Goal: Task Accomplishment & Management: Manage account settings

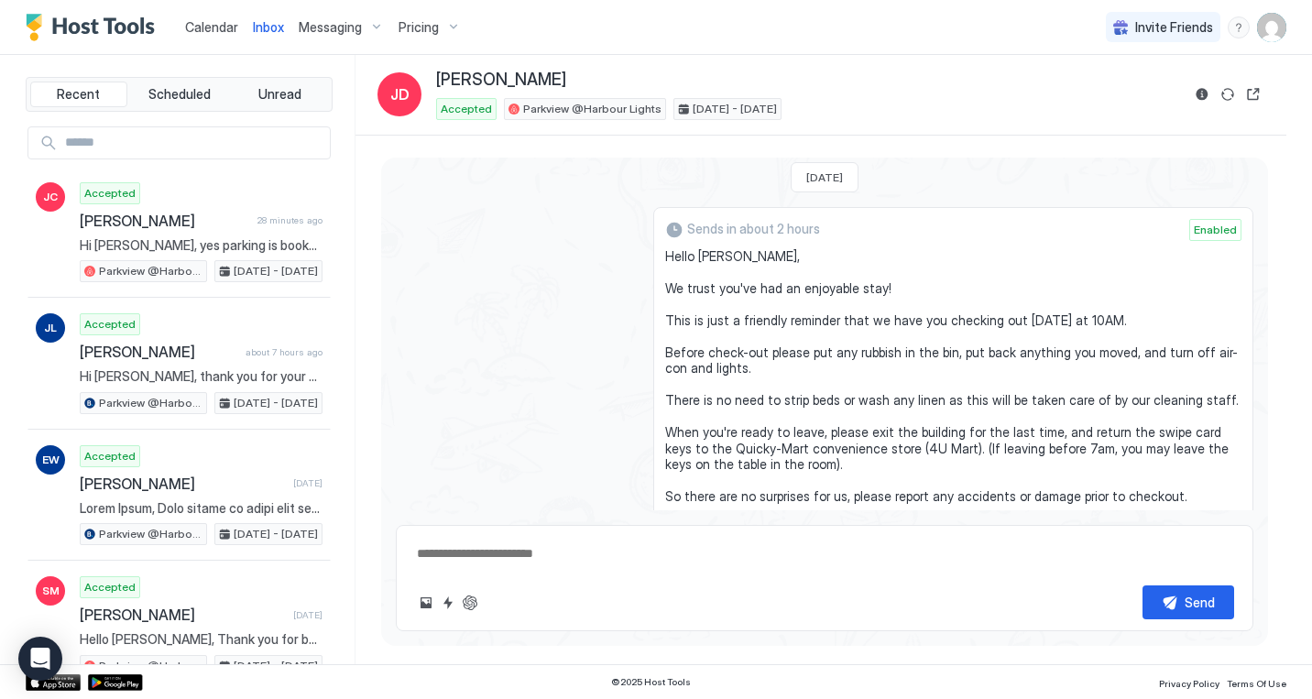
scroll to position [1486, 0]
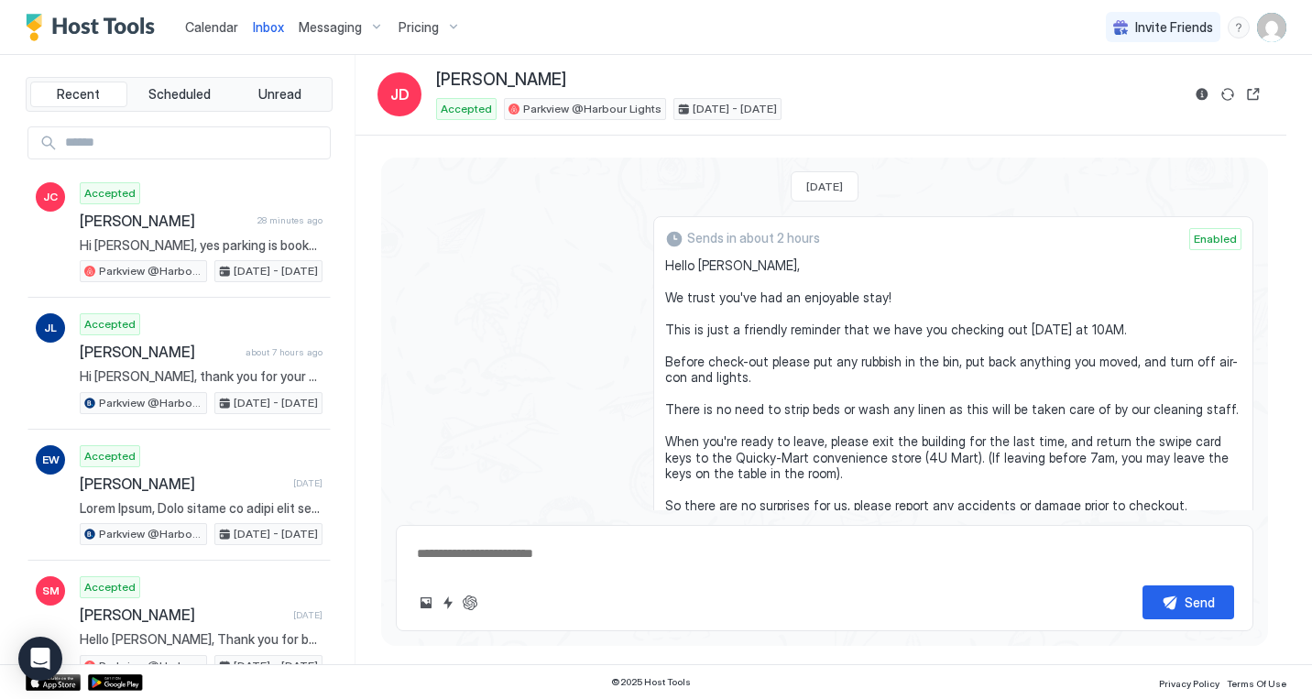
click at [516, 368] on div "Sends in about 2 hours Enabled Hello Josh, We trust you've had an enjoyable sta…" at bounding box center [824, 440] width 857 height 449
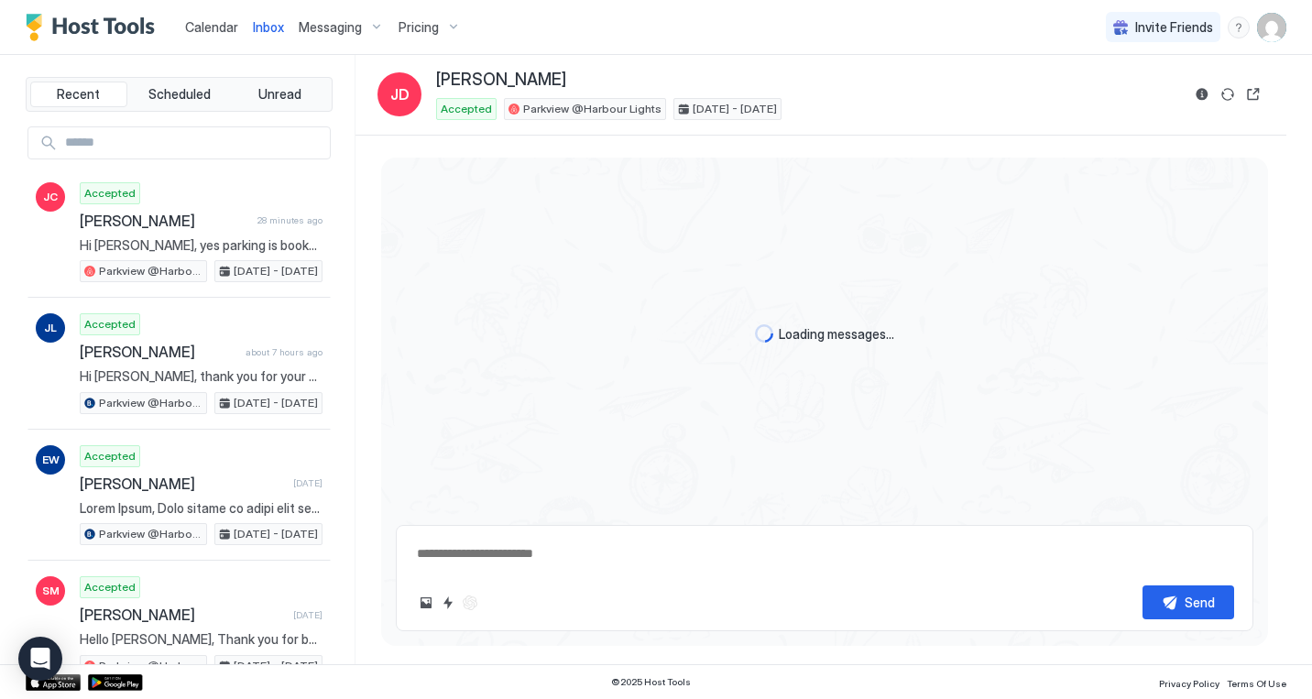
scroll to position [1141, 0]
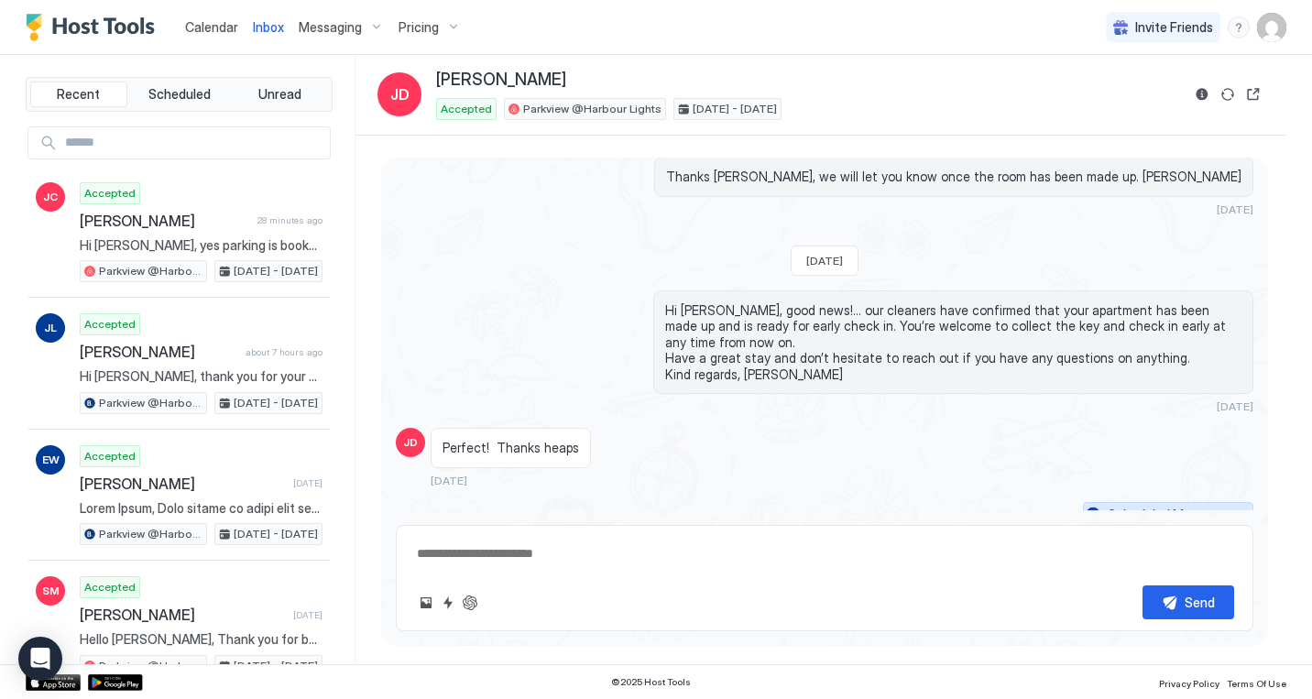
click at [1237, 502] on button "Scheduled Messages" at bounding box center [1168, 514] width 170 height 25
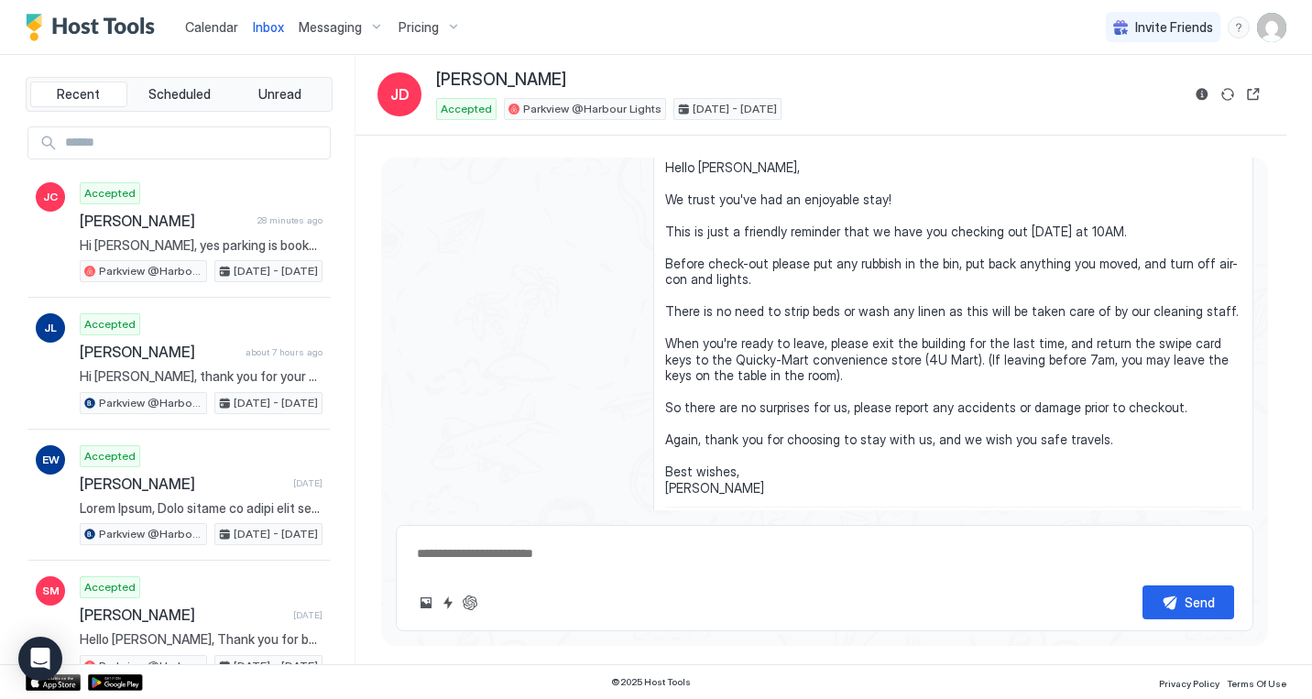
scroll to position [1664, 0]
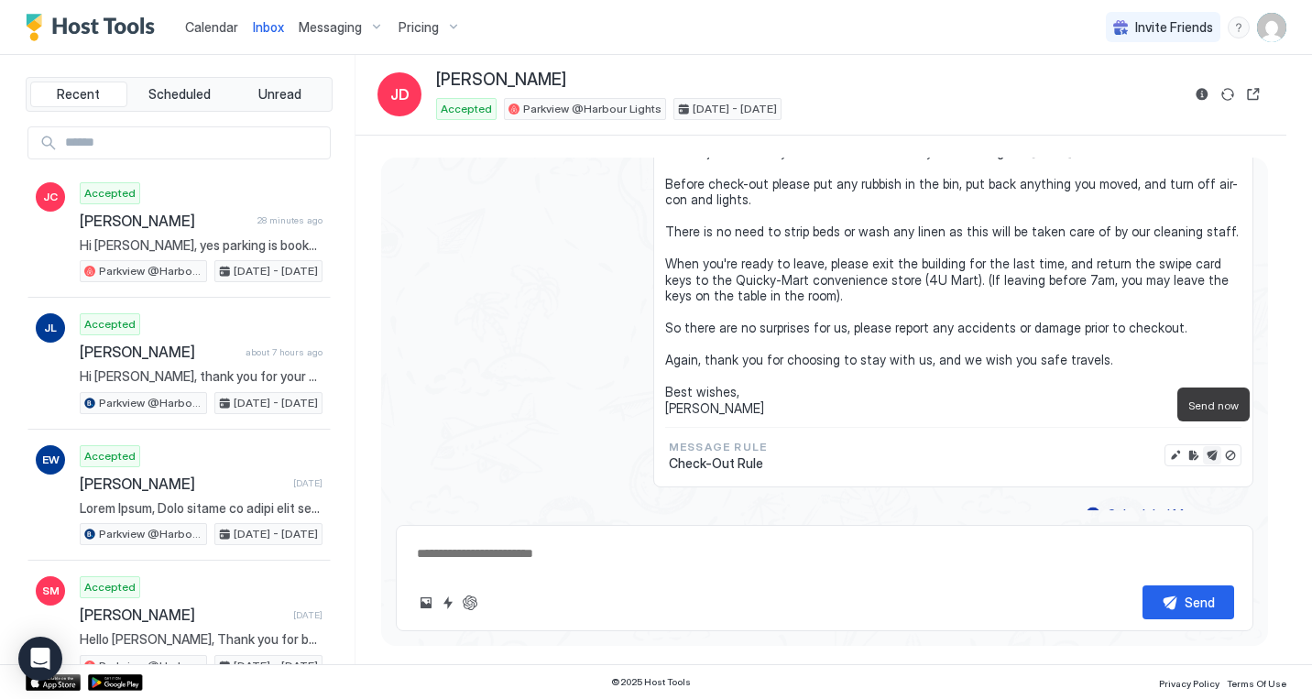
click at [1211, 446] on button "Send now" at bounding box center [1212, 455] width 18 height 18
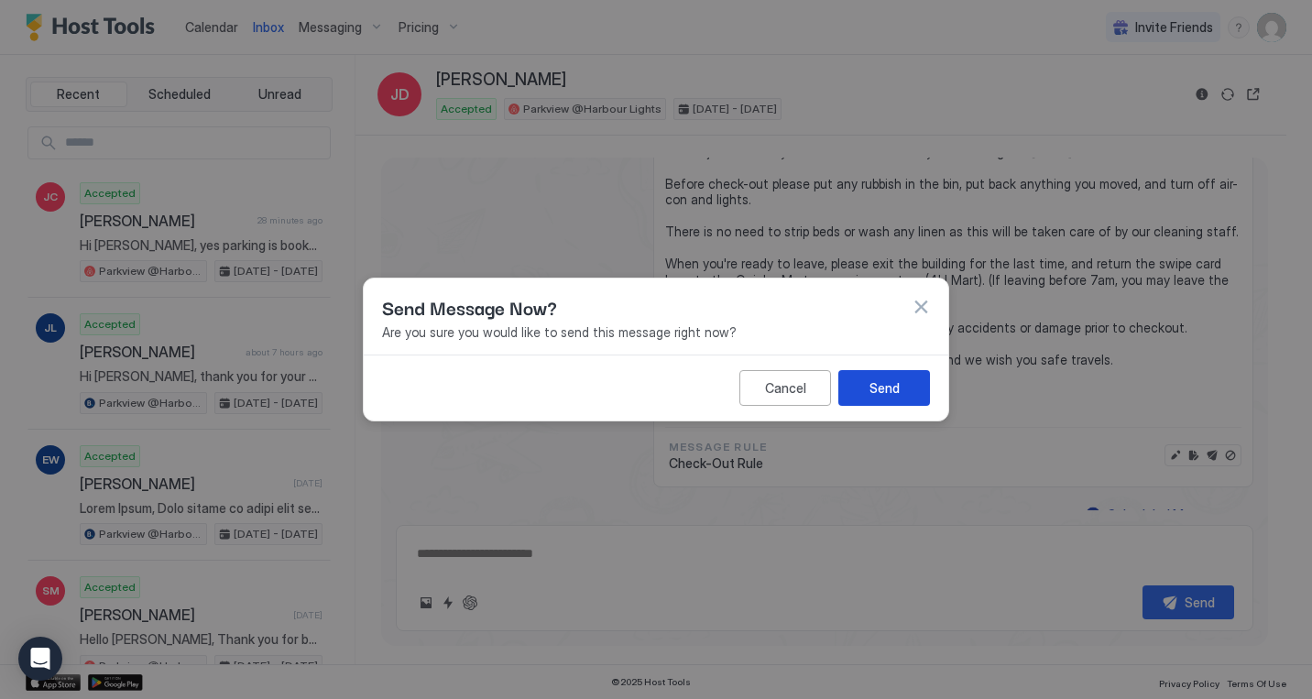
click at [892, 388] on div "Send" at bounding box center [884, 387] width 30 height 19
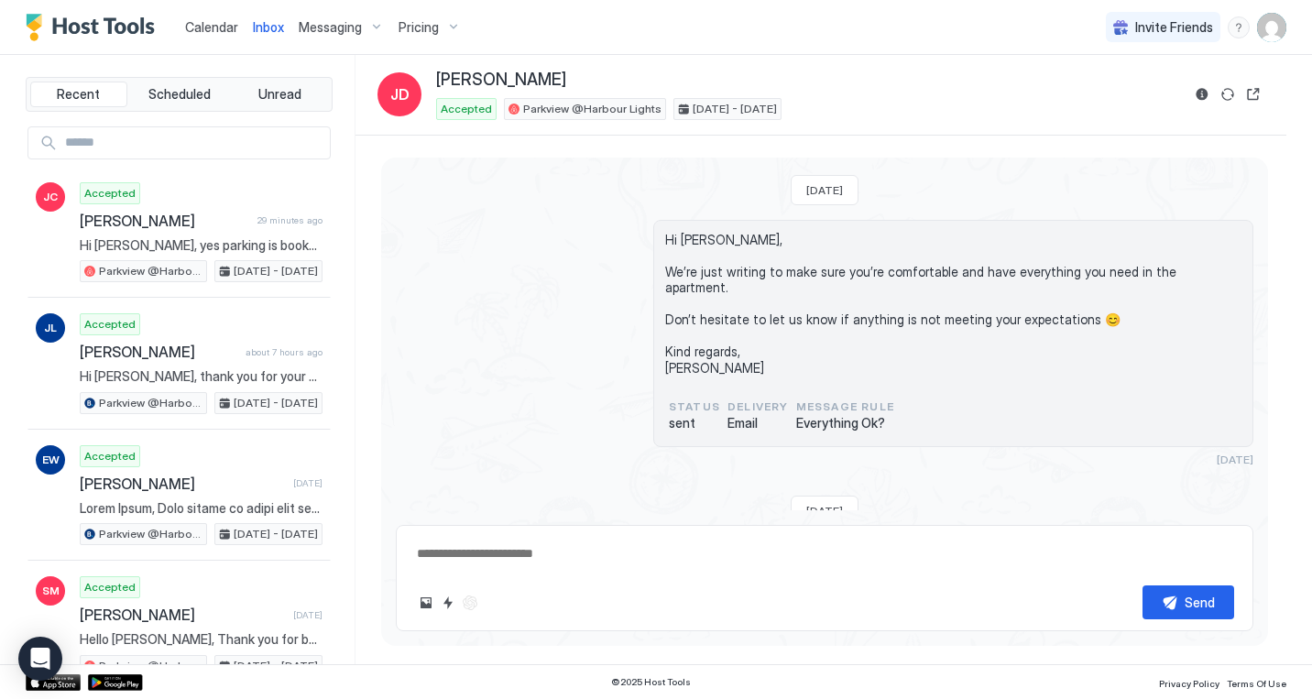
scroll to position [1490, 0]
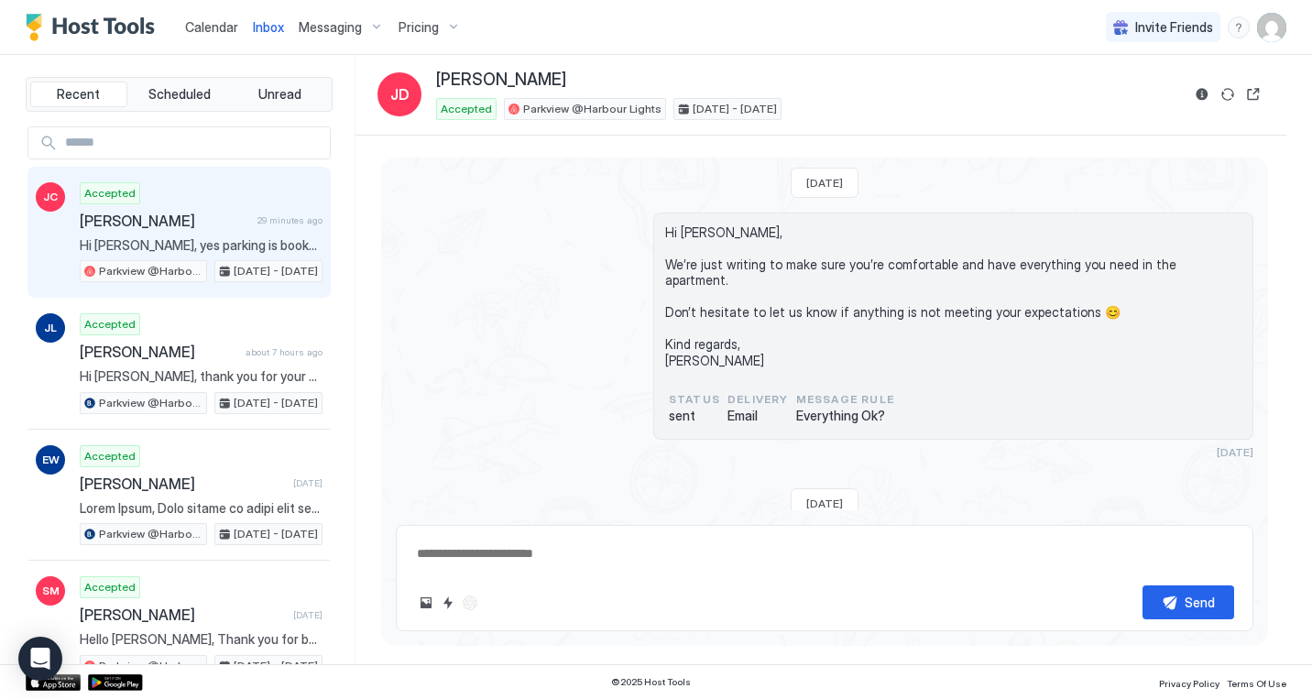
click at [188, 232] on div "Accepted [PERSON_NAME] 29 minutes ago Hi [PERSON_NAME], yes parking is booked, …" at bounding box center [201, 232] width 243 height 101
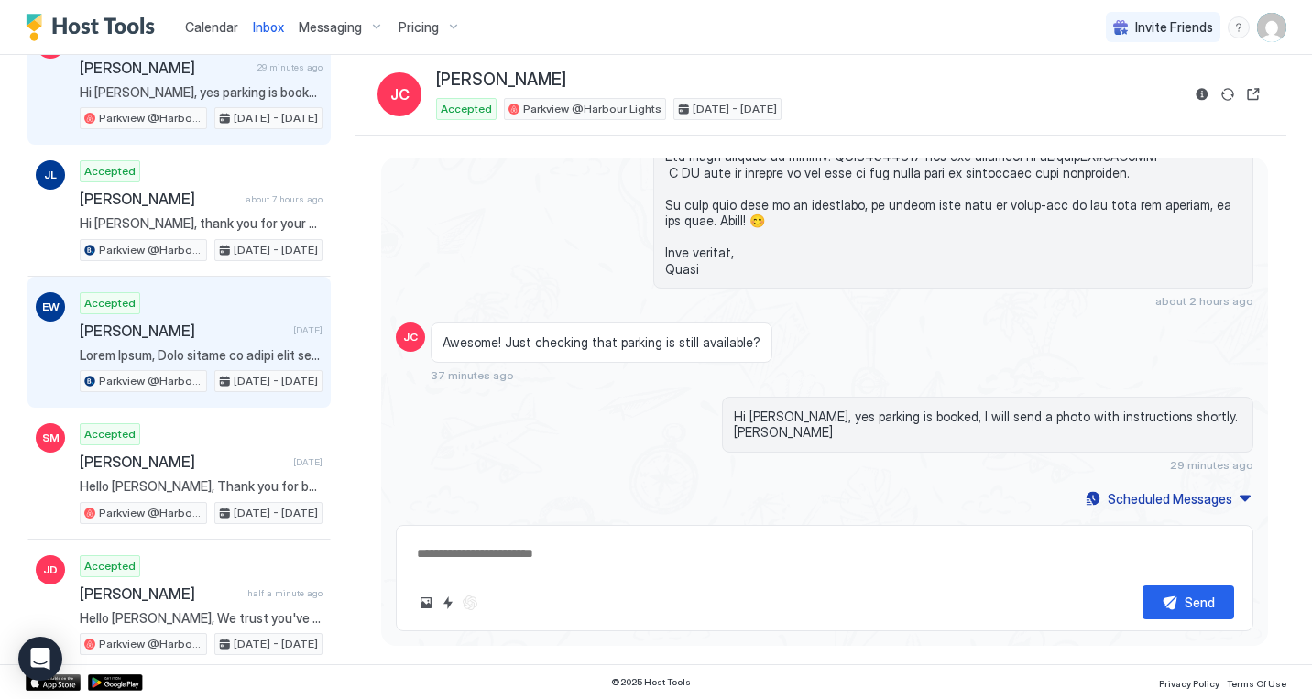
scroll to position [163, 0]
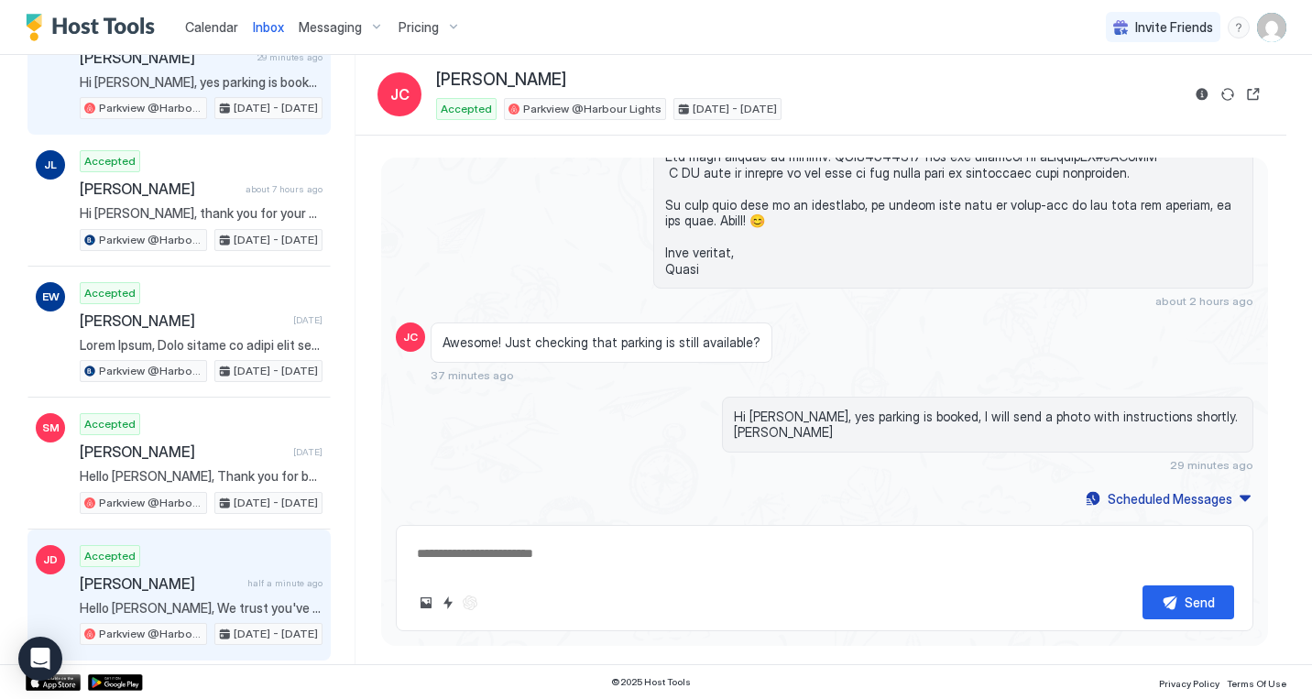
click at [162, 595] on div "Accepted [PERSON_NAME] half a minute ago Hello [PERSON_NAME], We trust you've h…" at bounding box center [201, 595] width 243 height 101
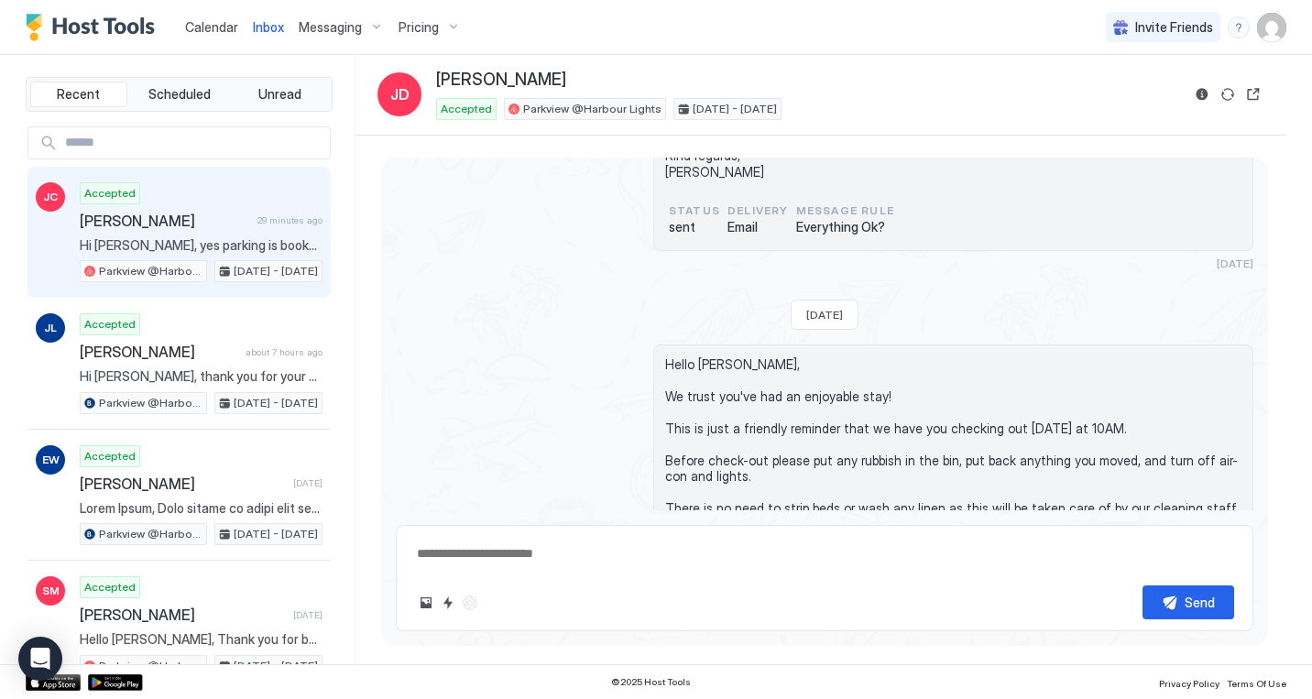
click at [156, 224] on span "[PERSON_NAME]" at bounding box center [165, 221] width 170 height 18
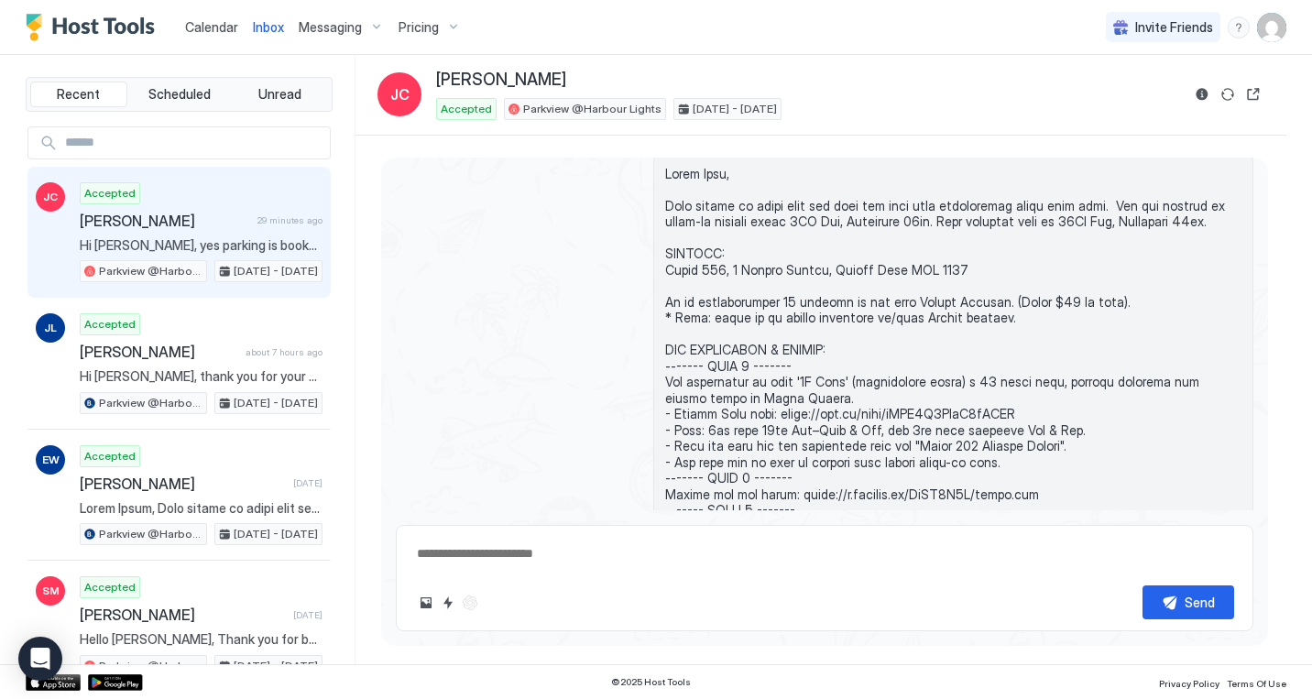
scroll to position [1367, 0]
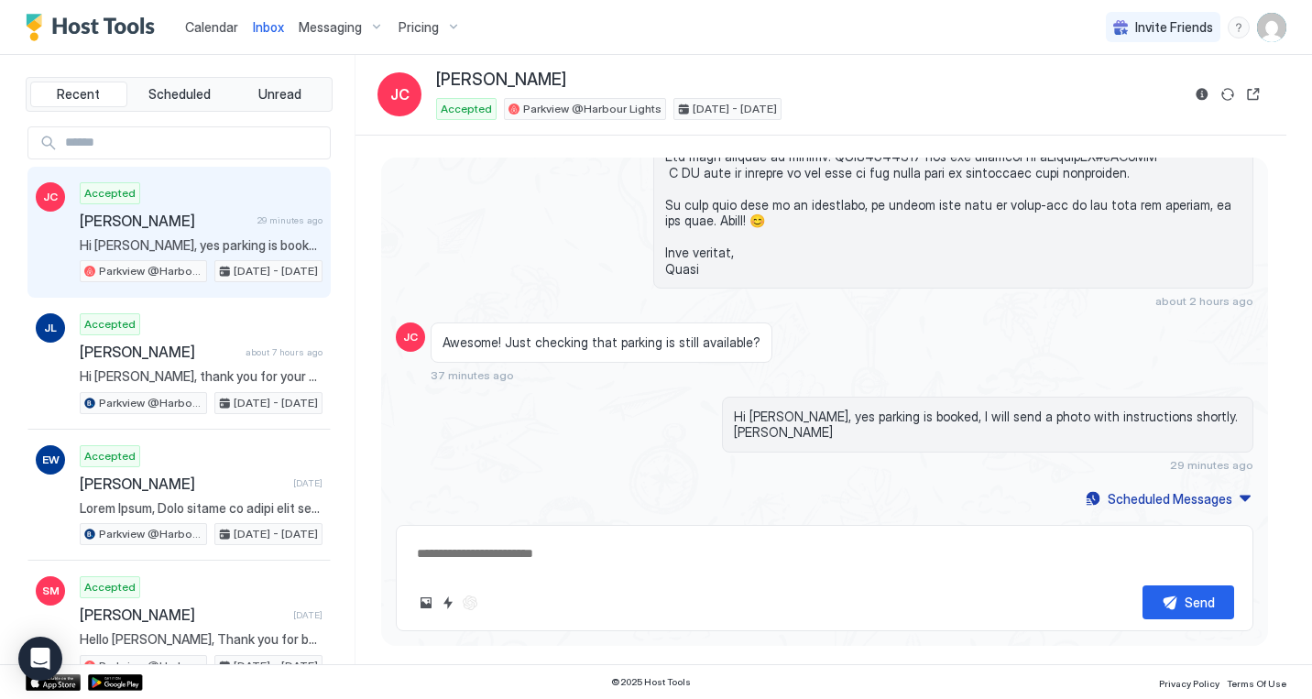
click at [584, 464] on div "Hi [PERSON_NAME], yes parking is booked, I will send a photo with instructions …" at bounding box center [824, 434] width 857 height 75
click at [1201, 90] on button "Reservation information" at bounding box center [1202, 94] width 22 height 22
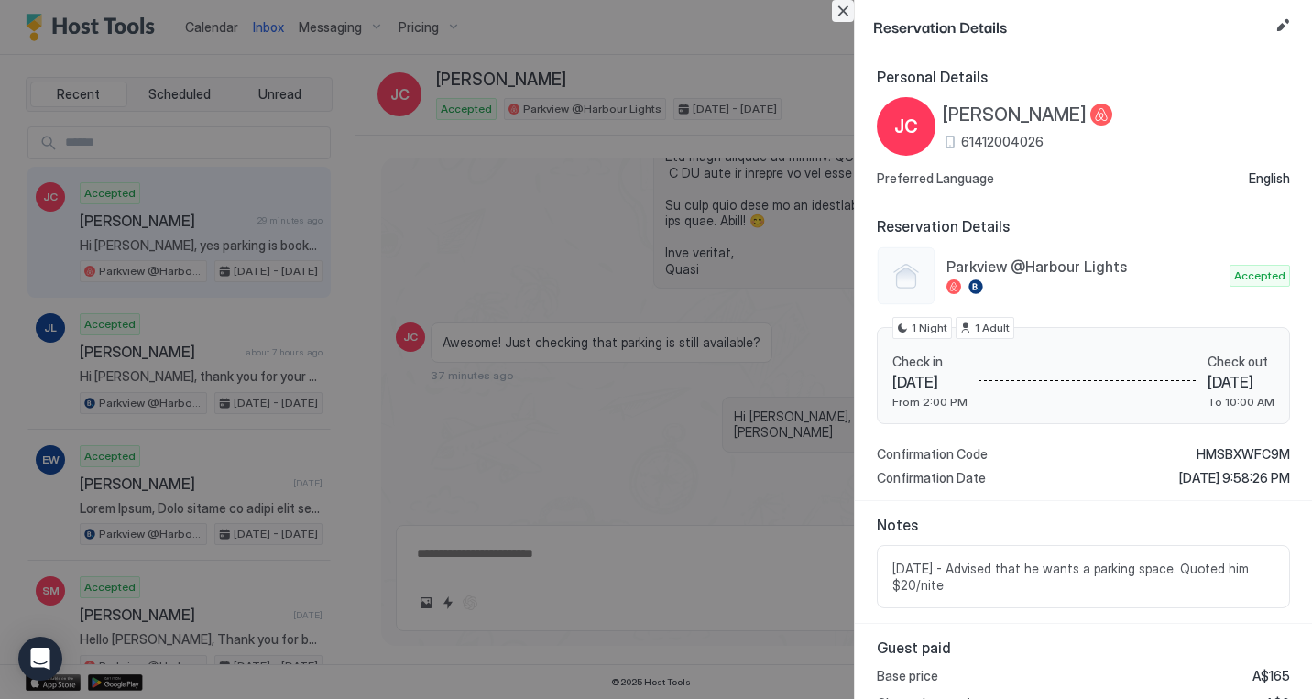
click at [844, 8] on button "Close" at bounding box center [843, 11] width 22 height 22
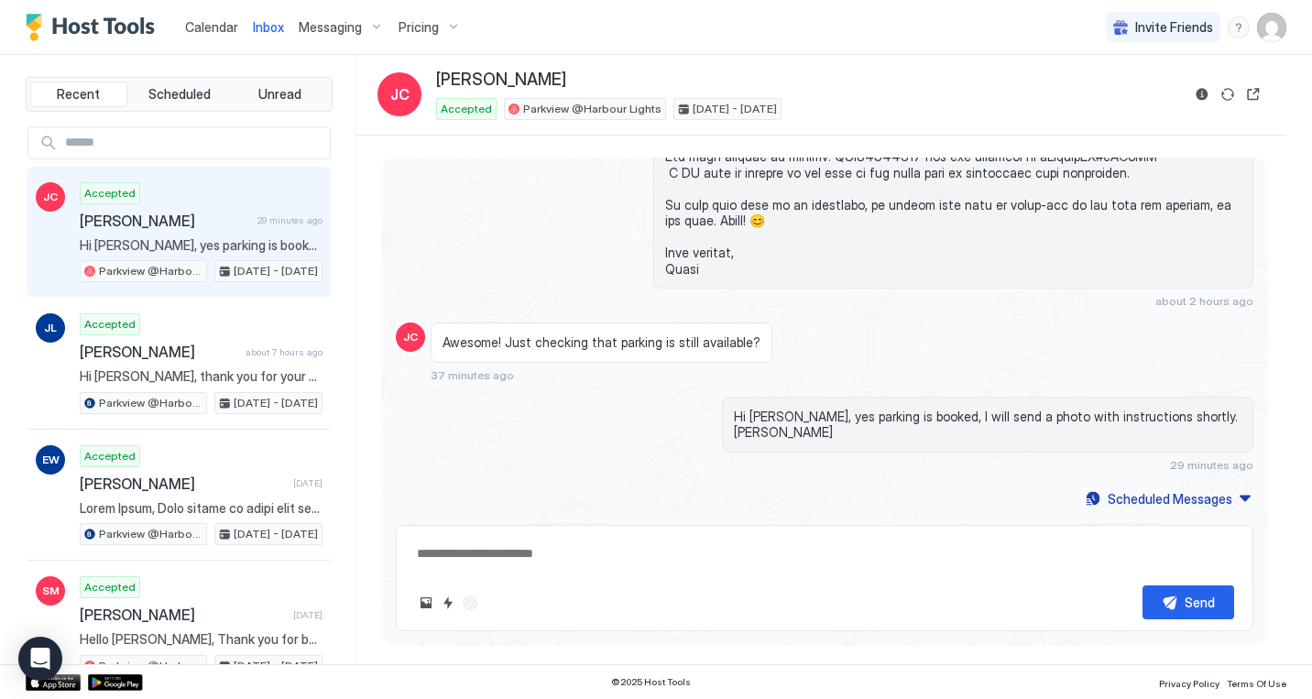
click at [635, 448] on div "Hi [PERSON_NAME], yes parking is booked, I will send a photo with instructions …" at bounding box center [824, 434] width 857 height 75
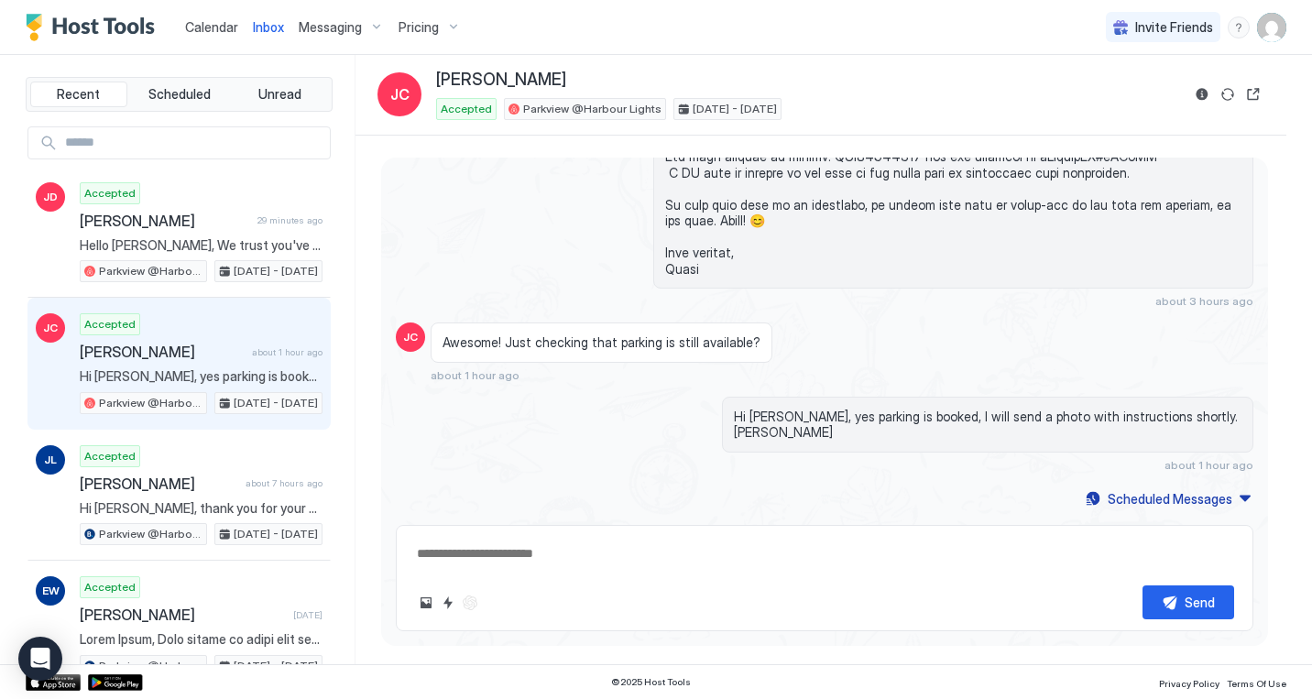
click at [599, 411] on div "Hi [PERSON_NAME], yes parking is booked, I will send a photo with instructions …" at bounding box center [824, 434] width 857 height 75
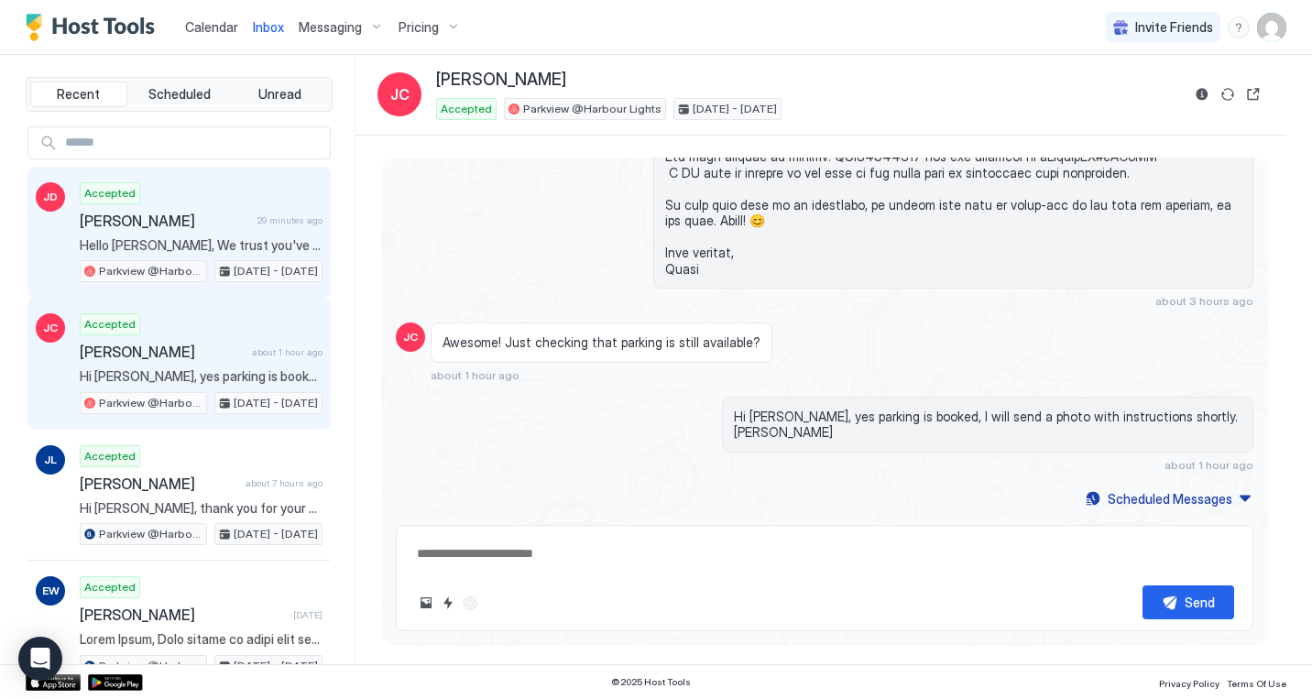
click at [161, 239] on span "Hello [PERSON_NAME], We trust you've had an enjoyable stay! This is just a frie…" at bounding box center [201, 245] width 243 height 16
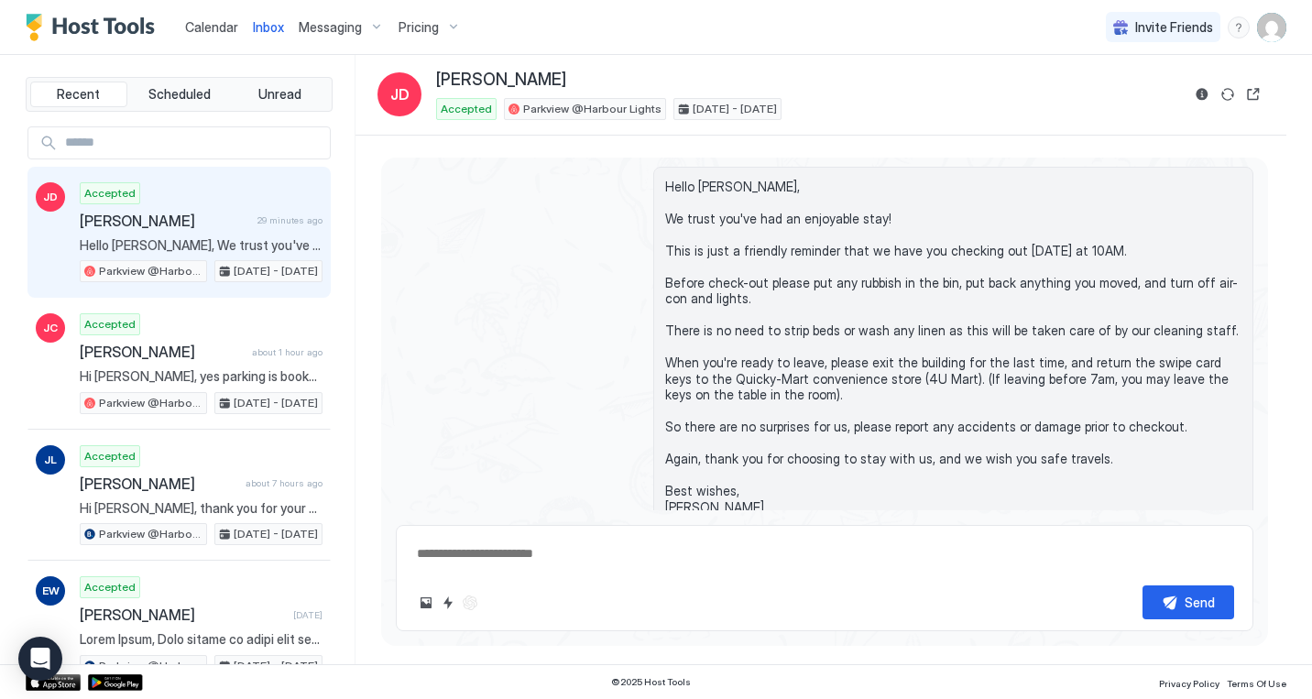
scroll to position [1860, 0]
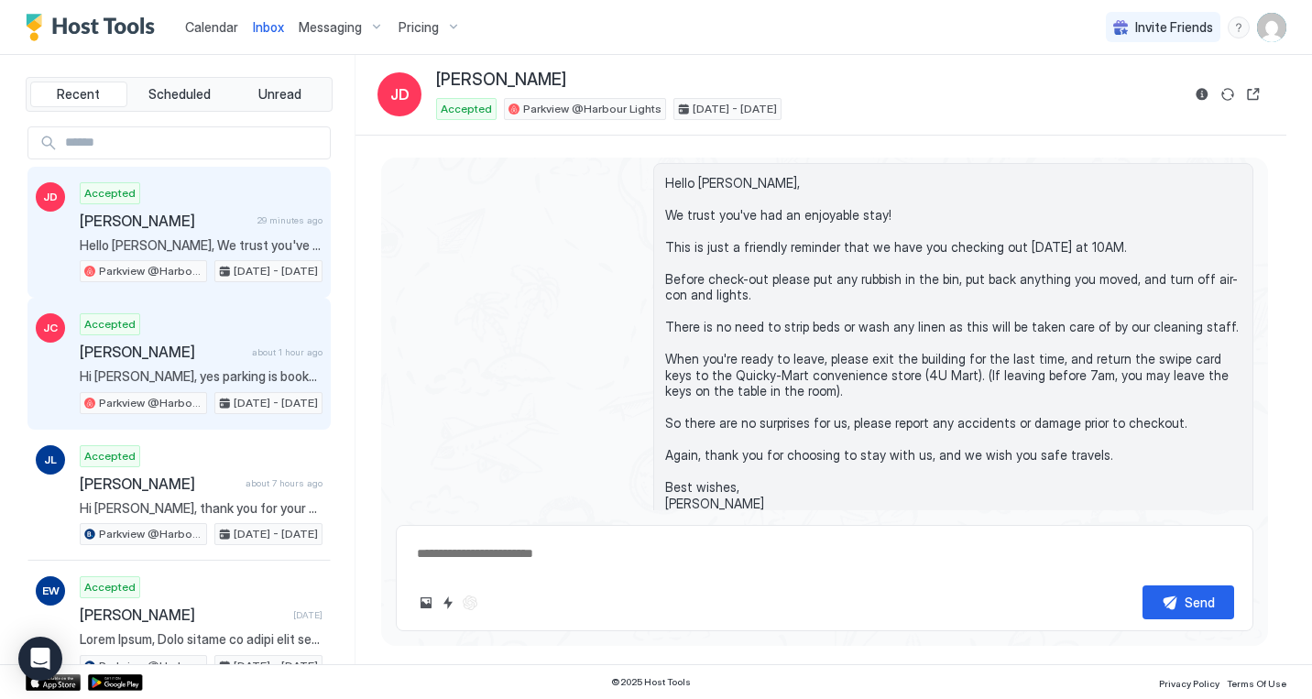
click at [187, 342] on div "Accepted [PERSON_NAME] about 1 hour ago Hi [PERSON_NAME], yes parking is booked…" at bounding box center [201, 363] width 243 height 101
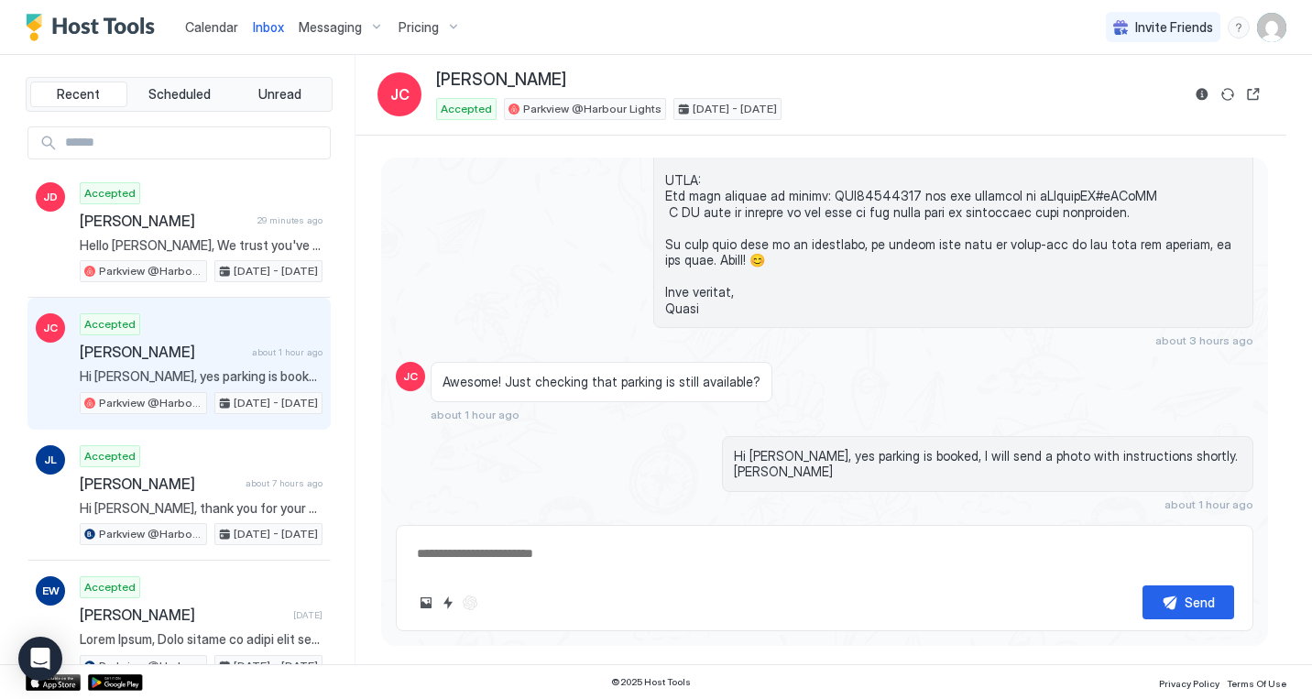
type textarea "*"
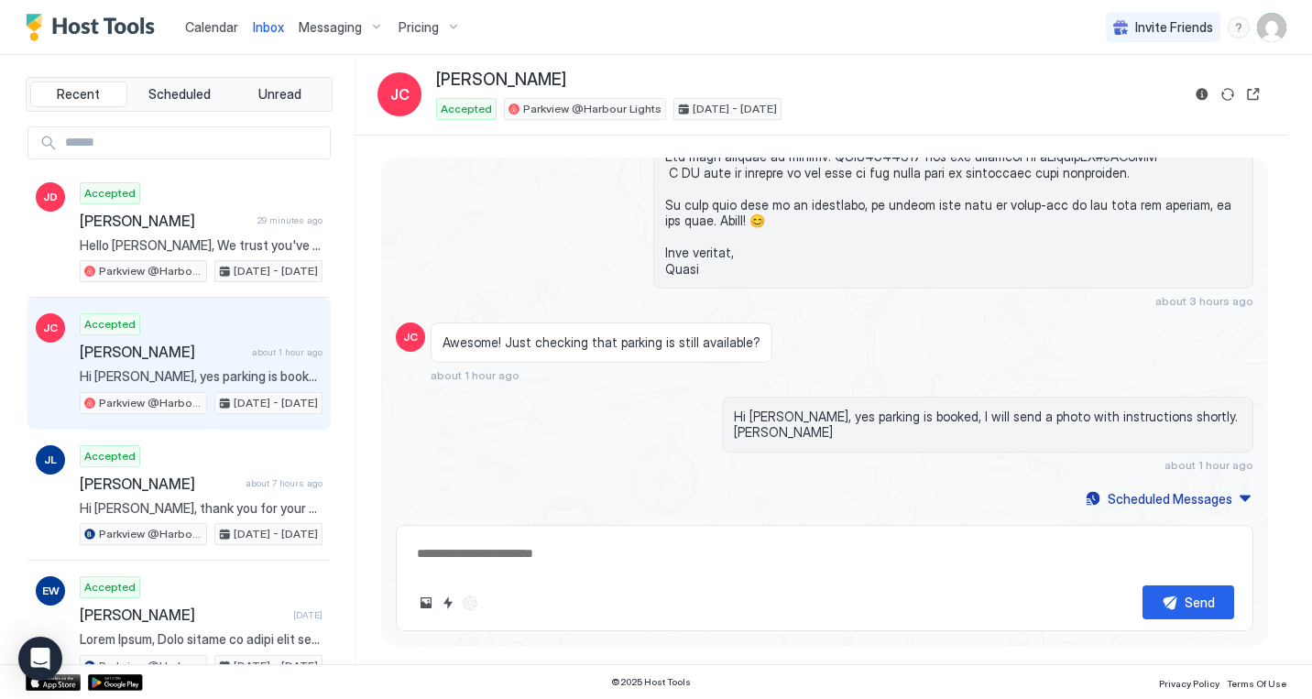
click at [429, 27] on span "Pricing" at bounding box center [418, 27] width 40 height 16
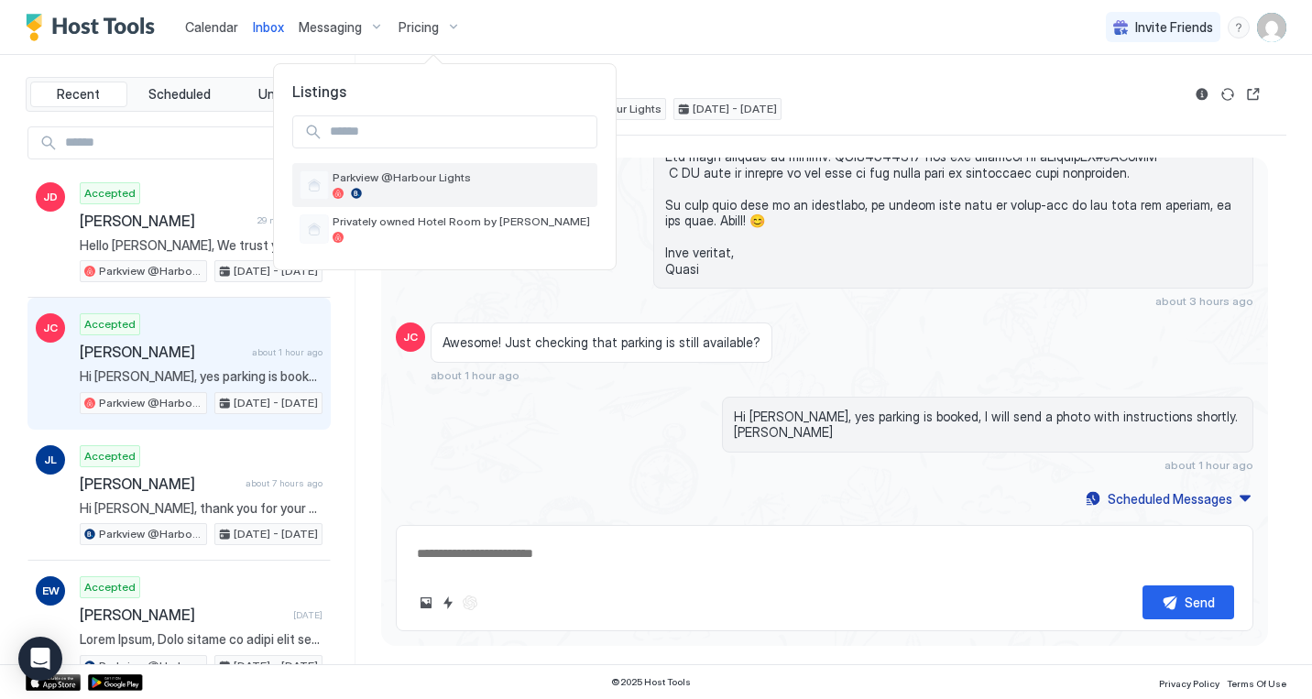
click at [418, 186] on div "Parkview @Harbour Lights" at bounding box center [461, 184] width 257 height 28
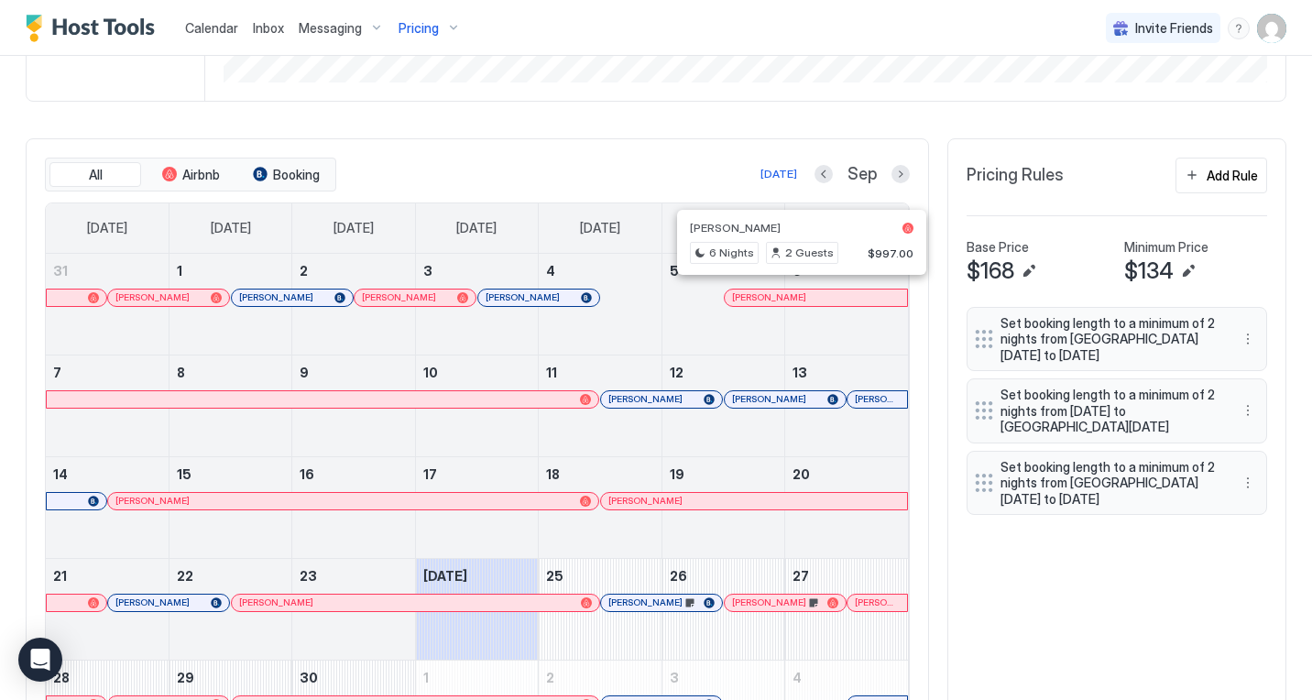
scroll to position [468, 0]
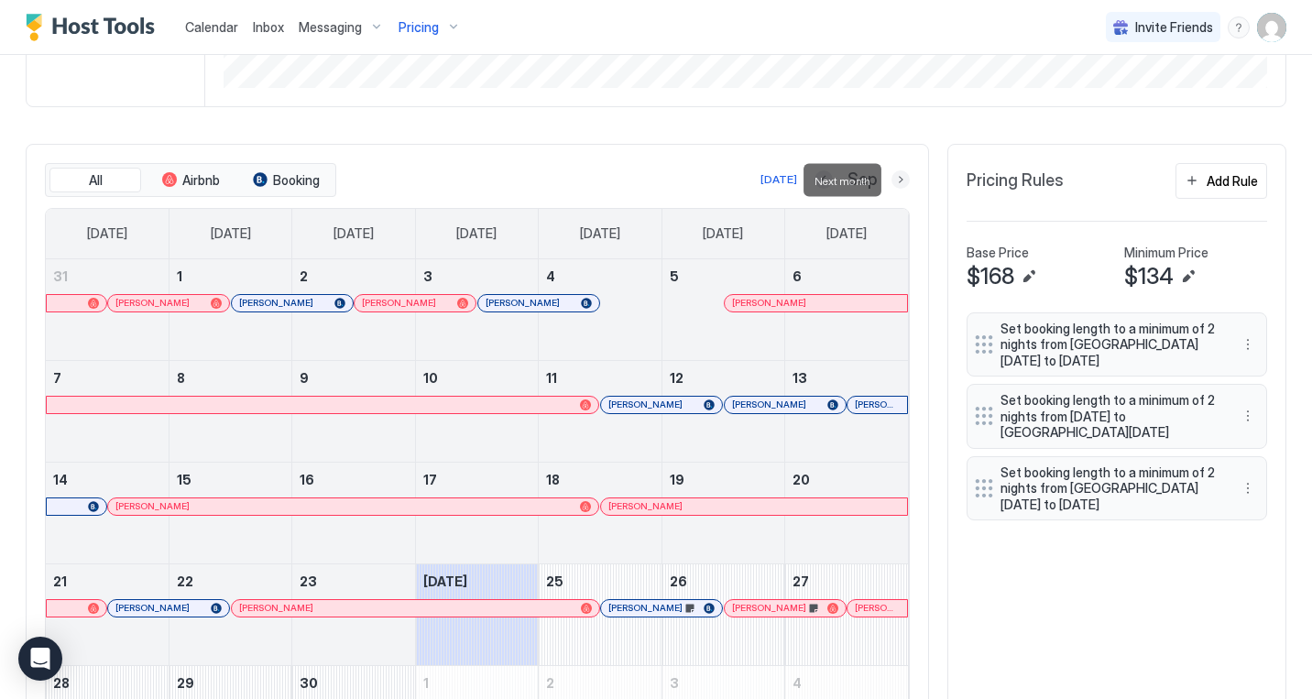
click at [897, 184] on button "Next month" at bounding box center [900, 179] width 18 height 18
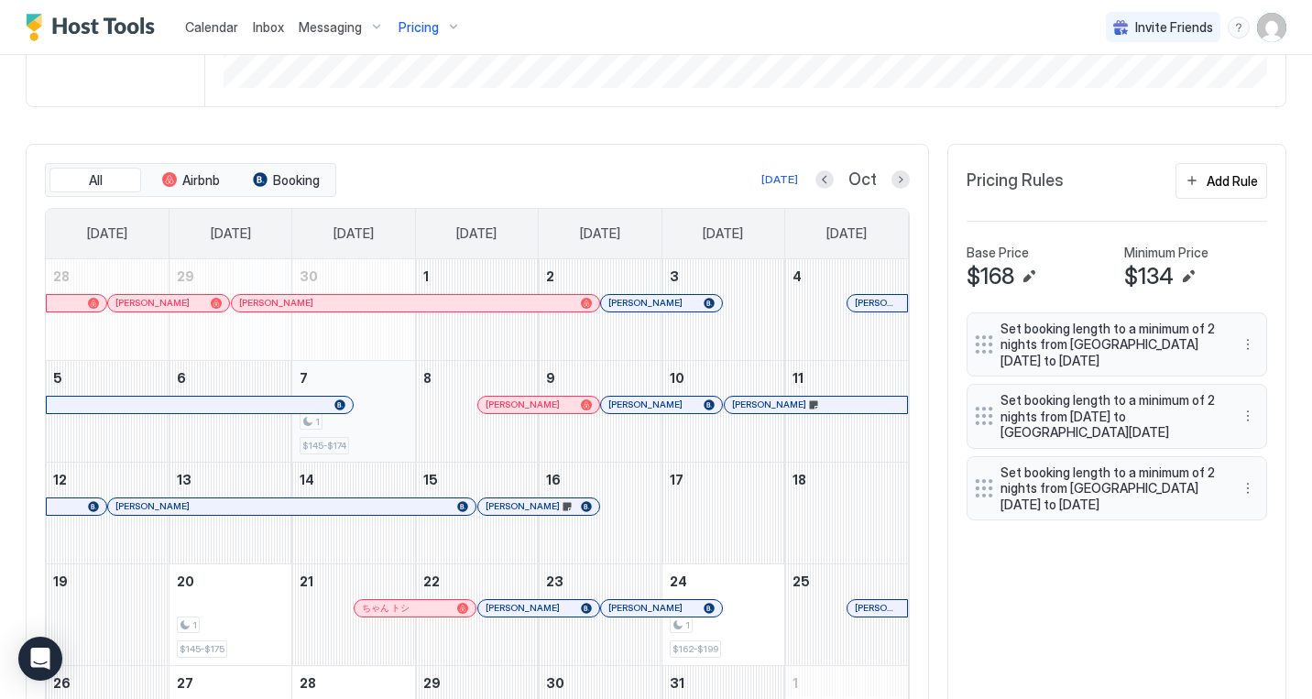
click at [382, 427] on div "1" at bounding box center [353, 421] width 107 height 17
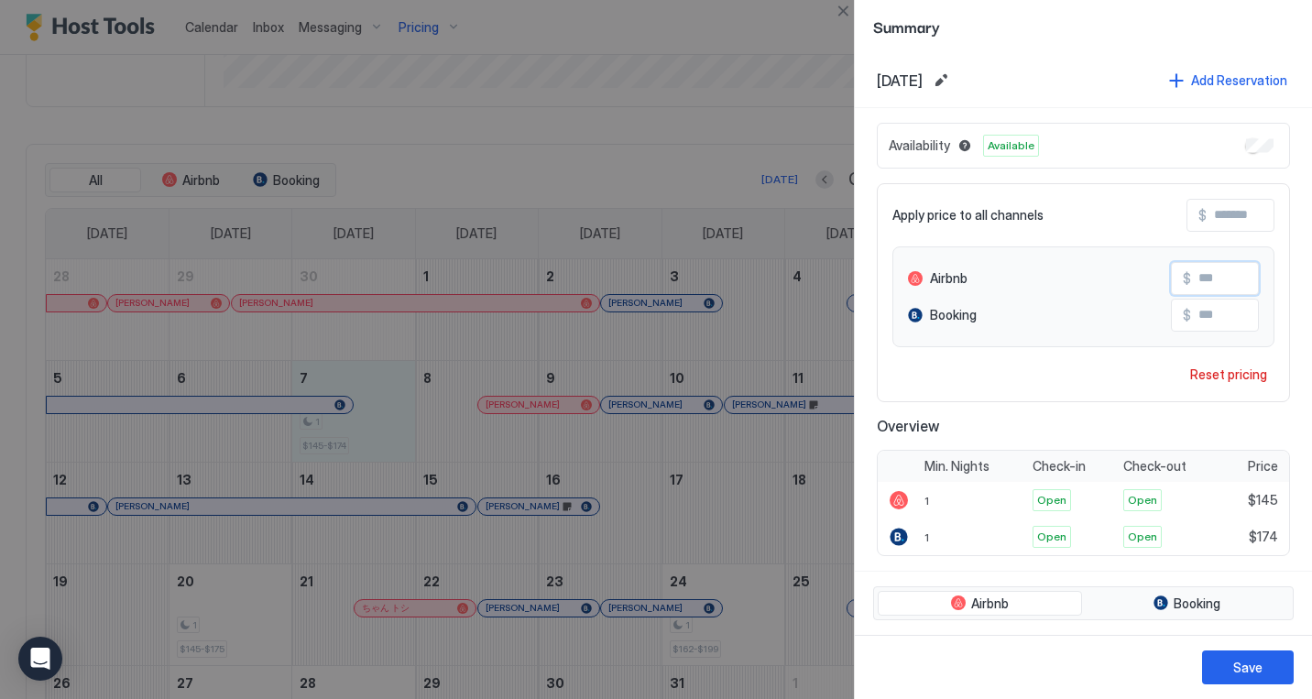
drag, startPoint x: 1213, startPoint y: 278, endPoint x: 1228, endPoint y: 279, distance: 15.7
click at [1228, 279] on input "***" at bounding box center [1264, 278] width 147 height 31
type input "***"
click at [1234, 665] on div "Save" at bounding box center [1247, 667] width 29 height 19
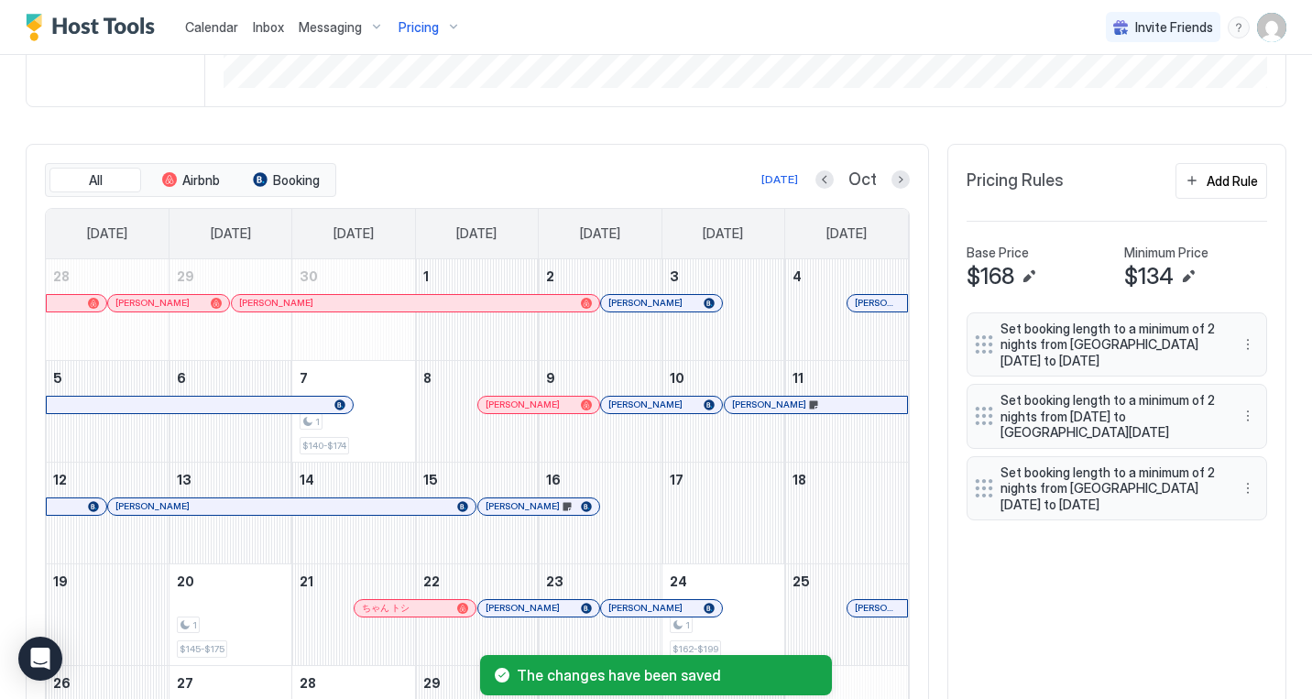
click at [609, 150] on div "All Airbnb Booking [DATE] Oct [DATE] [DATE] [DATE] [DATE] [DATE] [DATE] [DATE] …" at bounding box center [477, 466] width 903 height 644
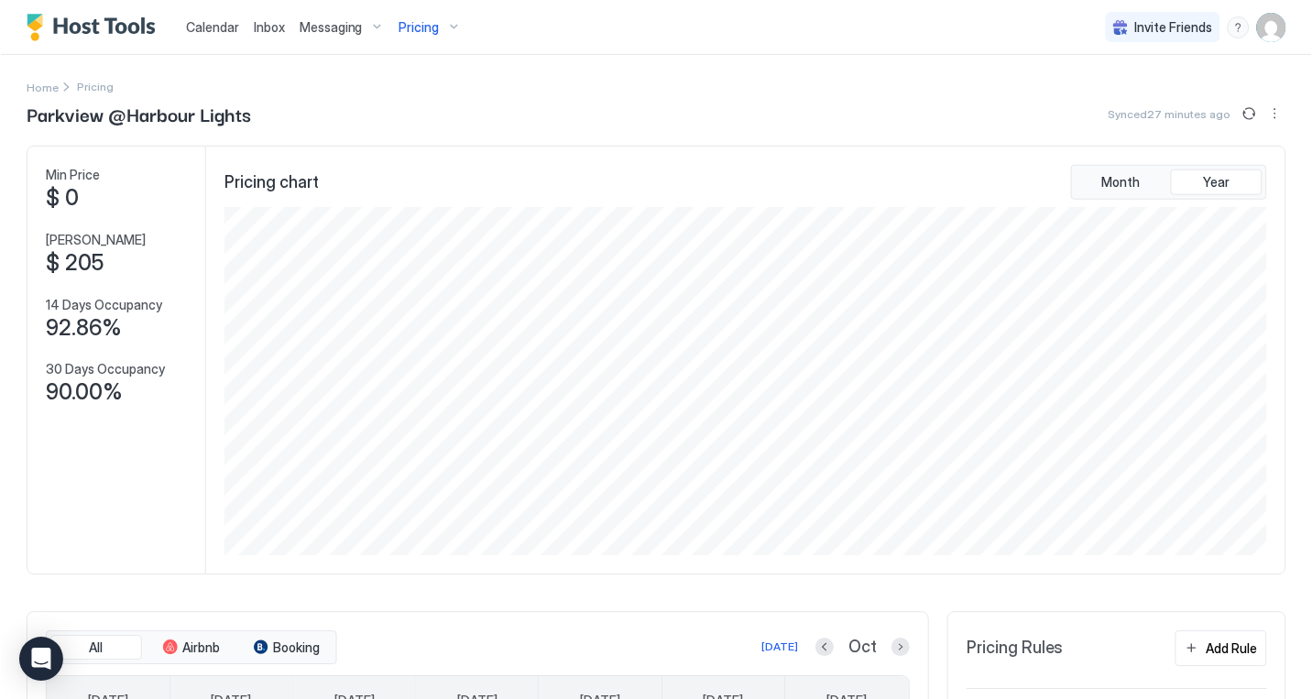
scroll to position [349, 1048]
